Goal: Task Accomplishment & Management: Manage account settings

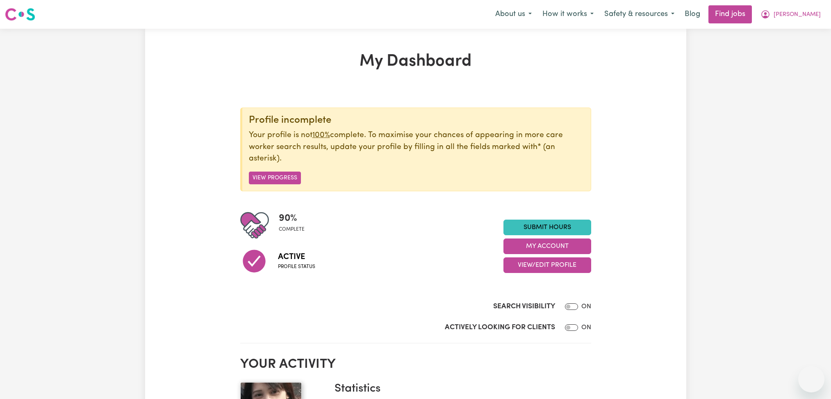
checkbox input "false"
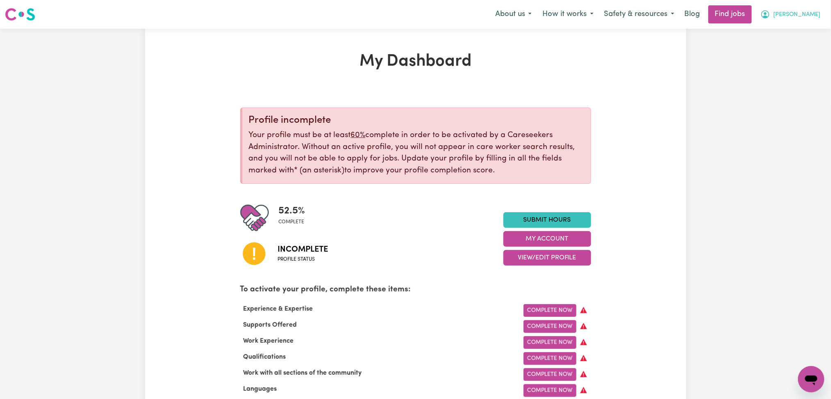
click at [812, 18] on span "[PERSON_NAME]" at bounding box center [797, 14] width 47 height 9
click at [805, 55] on link "Logout" at bounding box center [793, 63] width 65 height 16
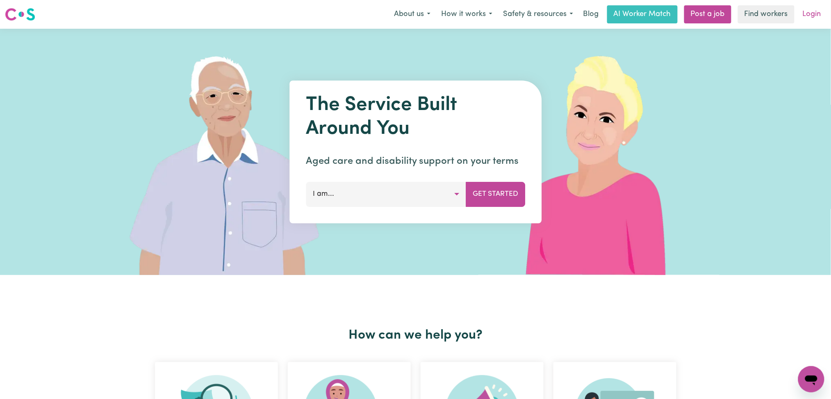
click at [812, 13] on link "Login" at bounding box center [812, 14] width 28 height 18
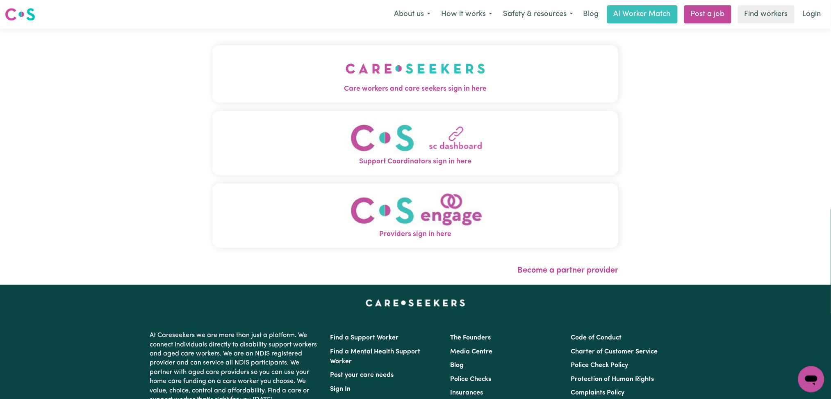
click at [388, 98] on button "Care workers and care seekers sign in here" at bounding box center [416, 73] width 406 height 57
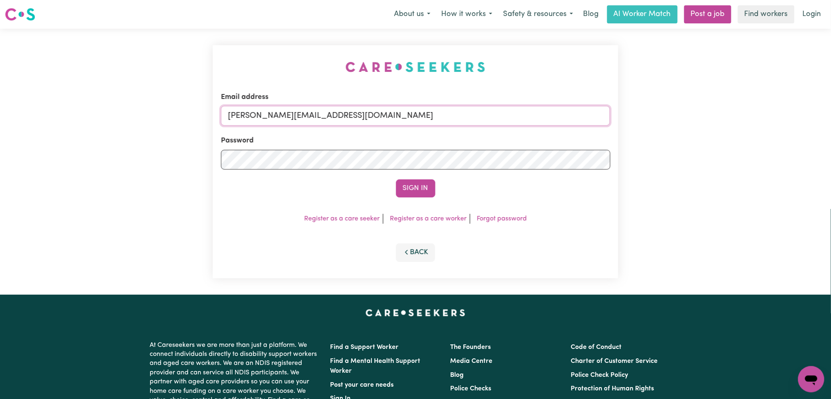
drag, startPoint x: 279, startPoint y: 112, endPoint x: 279, endPoint y: 121, distance: 8.2
click at [279, 112] on input "[PERSON_NAME][EMAIL_ADDRESS][DOMAIN_NAME]" at bounding box center [416, 116] width 390 height 20
drag, startPoint x: 267, startPoint y: 115, endPoint x: 360, endPoint y: 116, distance: 92.3
click at [360, 116] on input "Superuser~[EMAIL_ADDRESS][DOMAIN_NAME]" at bounding box center [416, 116] width 390 height 20
drag, startPoint x: 360, startPoint y: 116, endPoint x: 325, endPoint y: 118, distance: 34.9
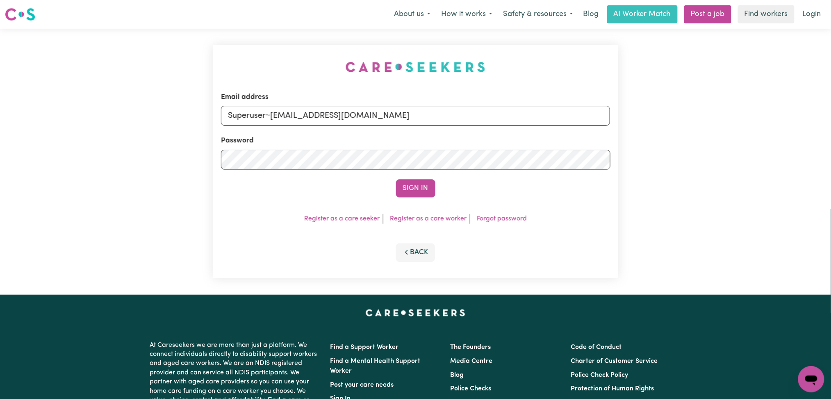
click at [360, 116] on input "Superuser~[EMAIL_ADDRESS][DOMAIN_NAME]" at bounding box center [416, 116] width 390 height 20
drag, startPoint x: 269, startPoint y: 116, endPoint x: 520, endPoint y: 116, distance: 250.1
click at [520, 116] on input "Superuser~[EMAIL_ADDRESS][DOMAIN_NAME]" at bounding box center [416, 116] width 390 height 20
type input "Superuser~[EMAIL_ADDRESS][DOMAIN_NAME]"
click at [412, 181] on button "Sign In" at bounding box center [415, 188] width 39 height 18
